Goal: Information Seeking & Learning: Find specific page/section

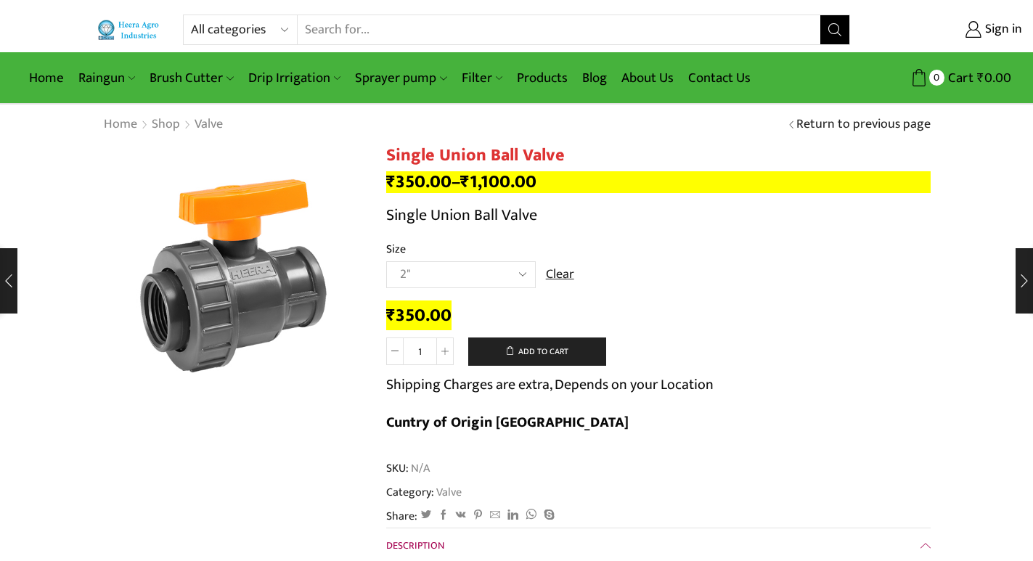
click at [492, 33] on input "Search input" at bounding box center [559, 29] width 522 height 29
type input "N"
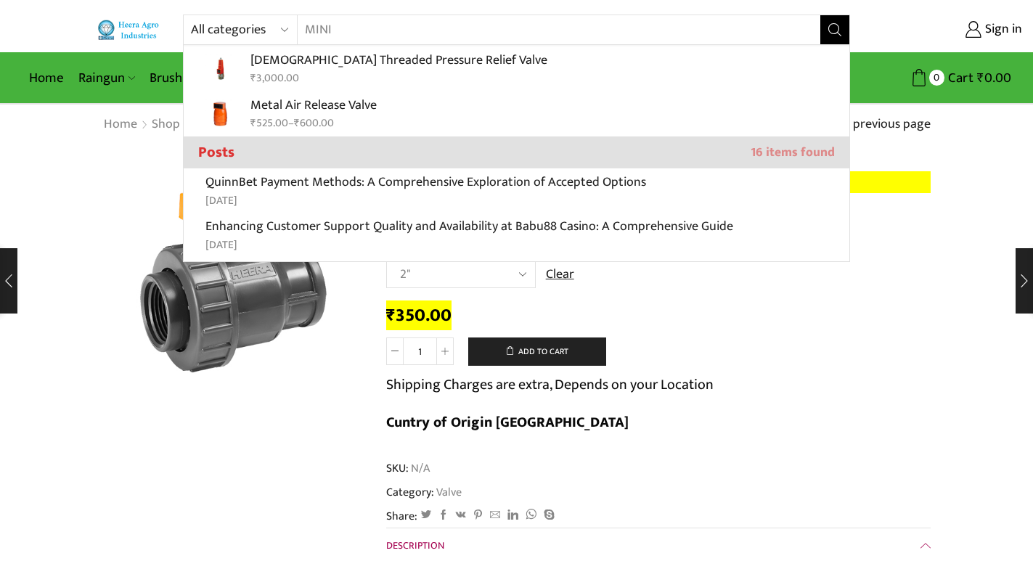
scroll to position [436, 0]
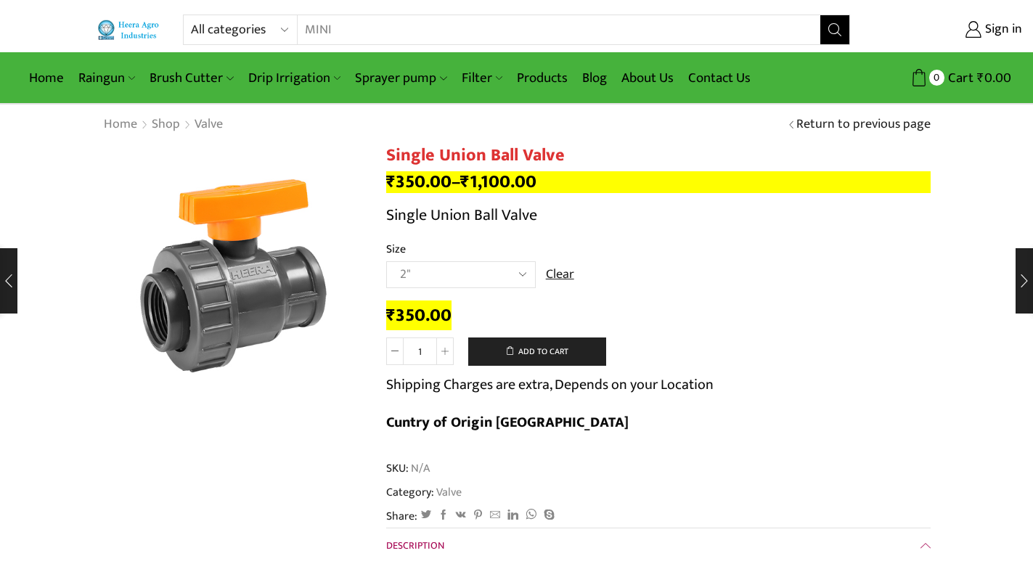
click at [497, 23] on input "MINI" at bounding box center [550, 29] width 504 height 29
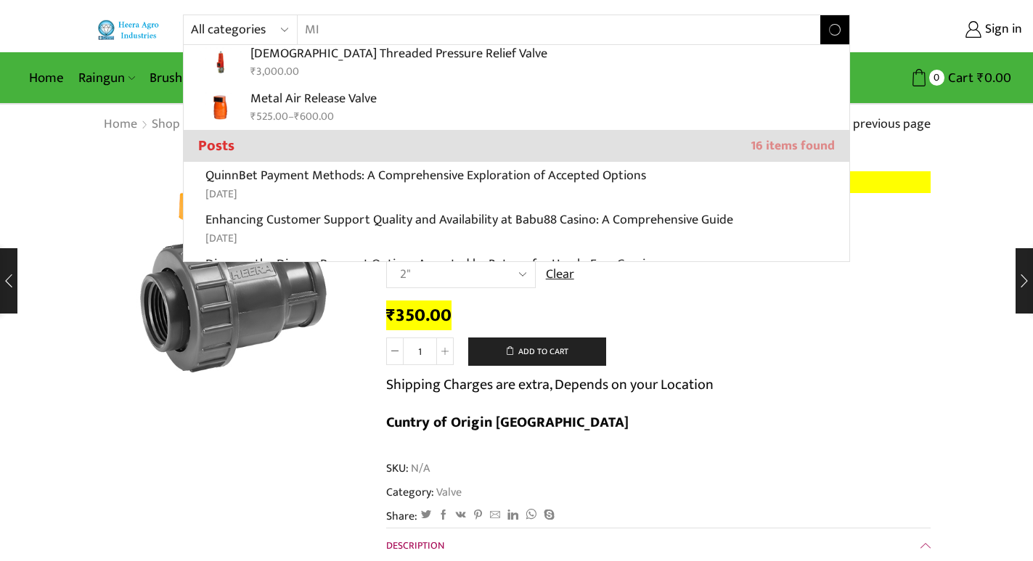
type input "M"
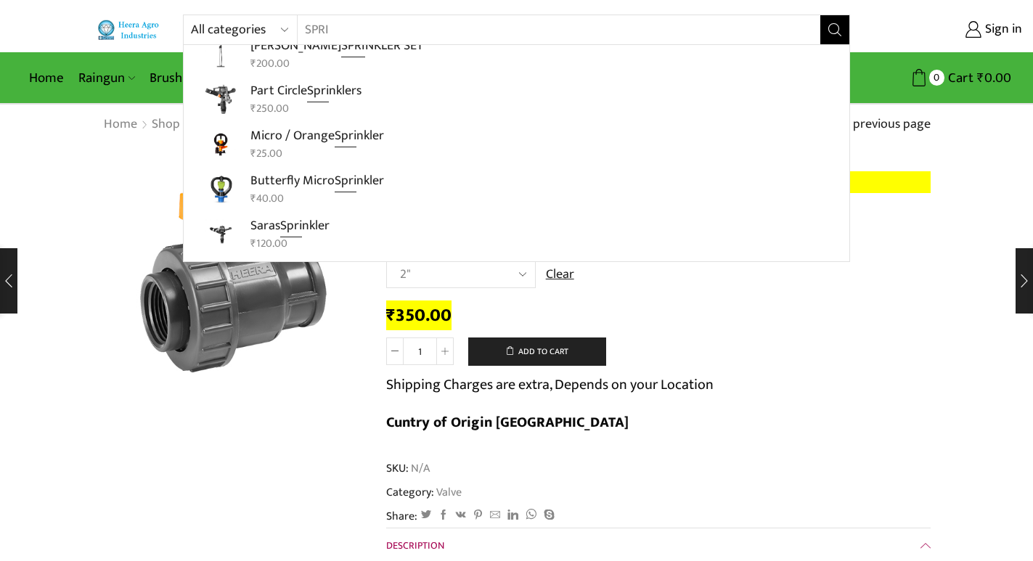
scroll to position [73, 0]
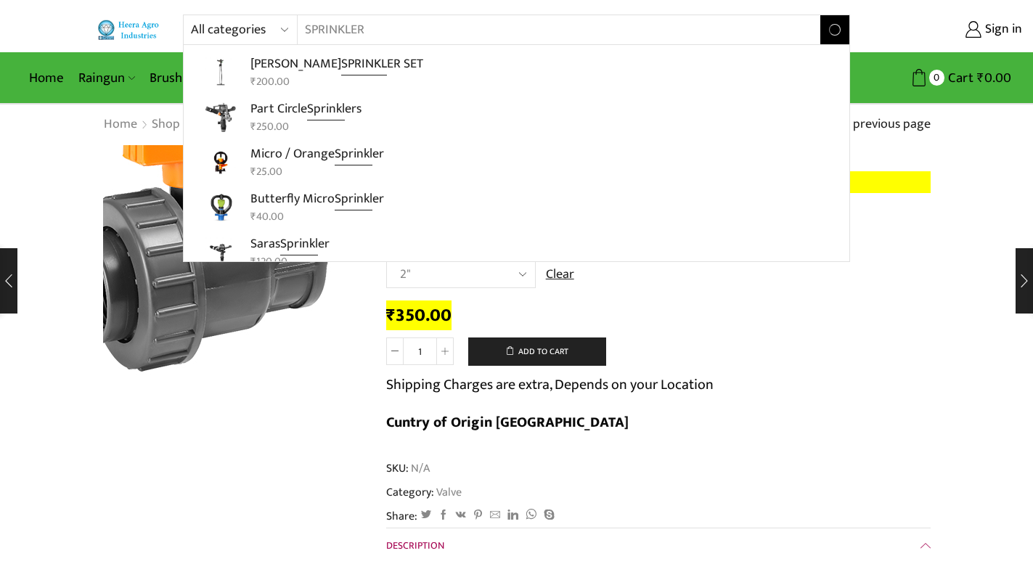
type input "SPRINKLER"
click at [821, 15] on button "Search" at bounding box center [835, 29] width 29 height 29
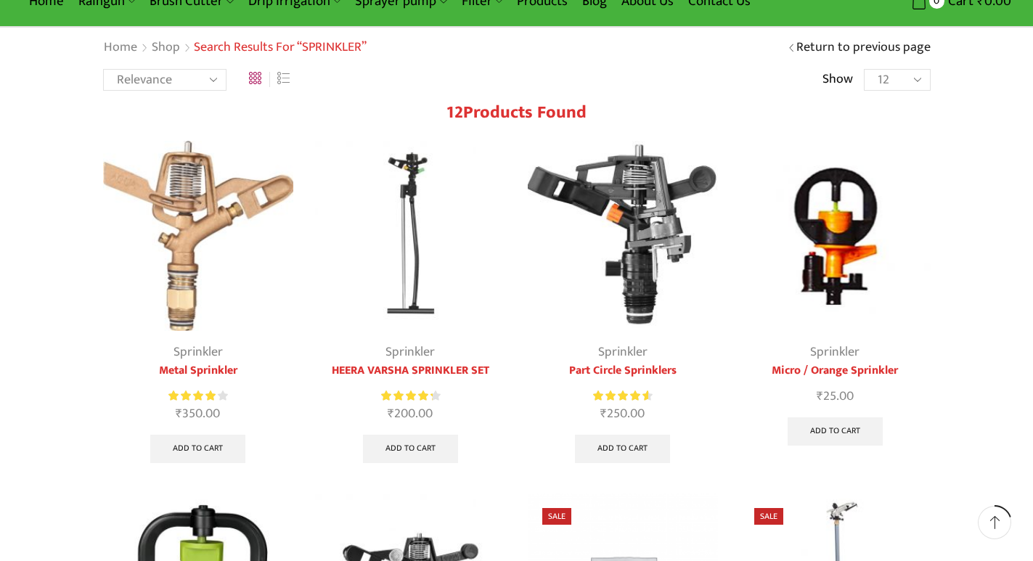
scroll to position [73, 0]
